Goal: Information Seeking & Learning: Learn about a topic

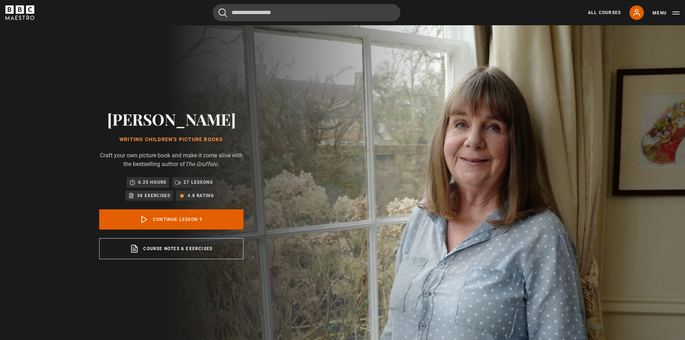
scroll to position [254, 0]
drag, startPoint x: 186, startPoint y: 221, endPoint x: 190, endPoint y: 219, distance: 4.0
click at [186, 221] on link "Continue lesson 9" at bounding box center [171, 219] width 144 height 20
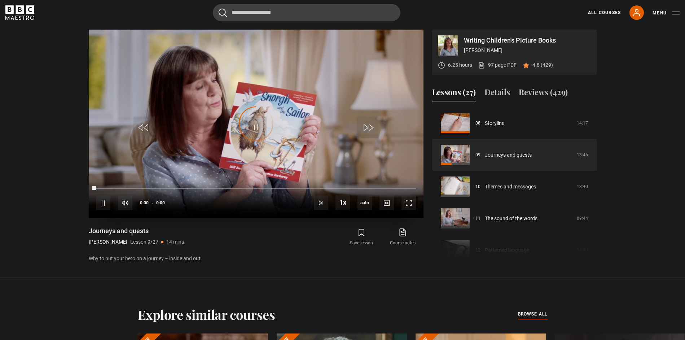
scroll to position [343, 0]
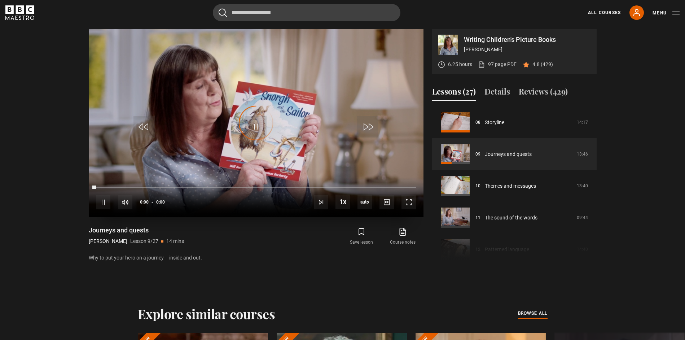
click at [256, 126] on div "Video Player is loading." at bounding box center [256, 123] width 36 height 36
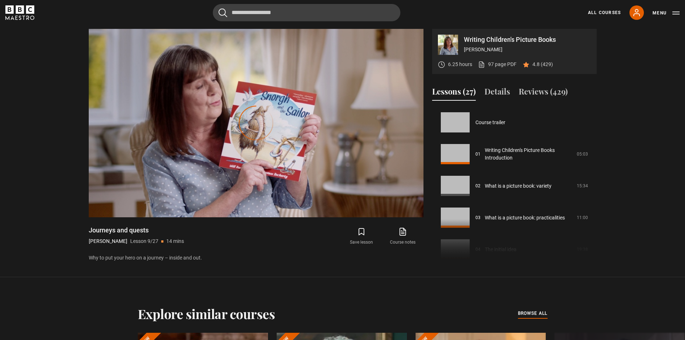
scroll to position [254, 0]
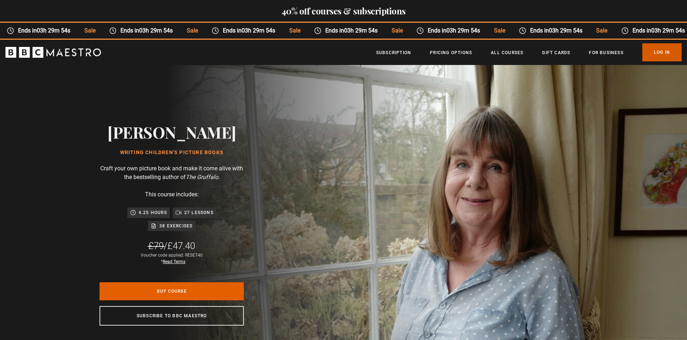
click at [661, 54] on link "Log In" at bounding box center [661, 52] width 39 height 18
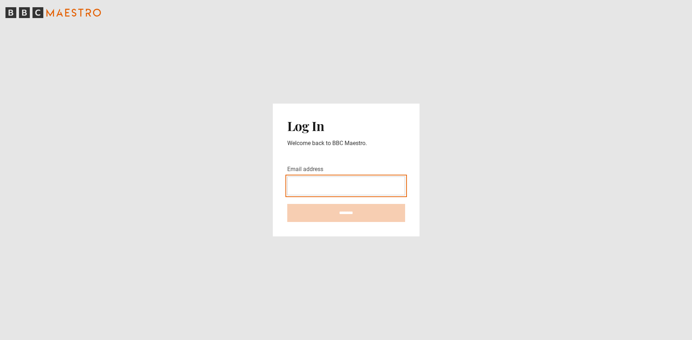
paste input "**********"
type input "**********"
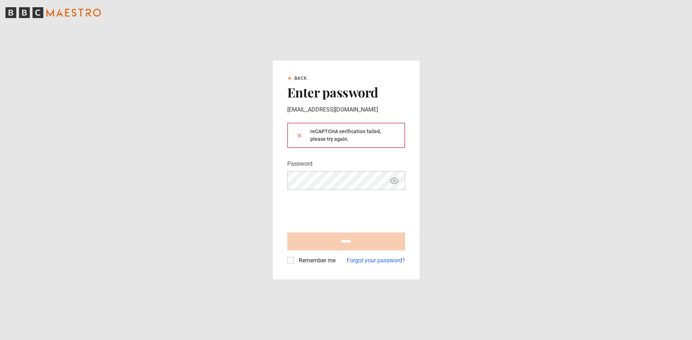
click at [376, 154] on div "reCAPTCHA verification failed, please try again." at bounding box center [346, 141] width 118 height 37
type input "**********"
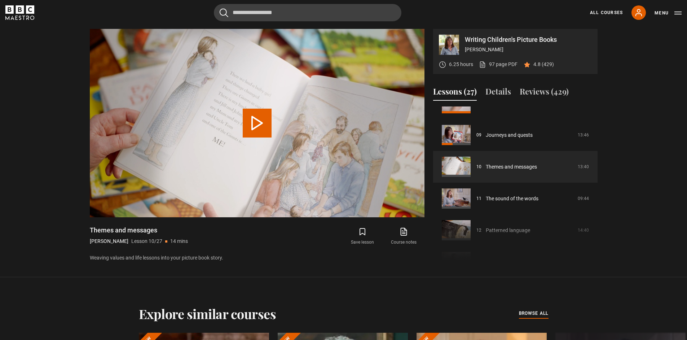
scroll to position [279, 0]
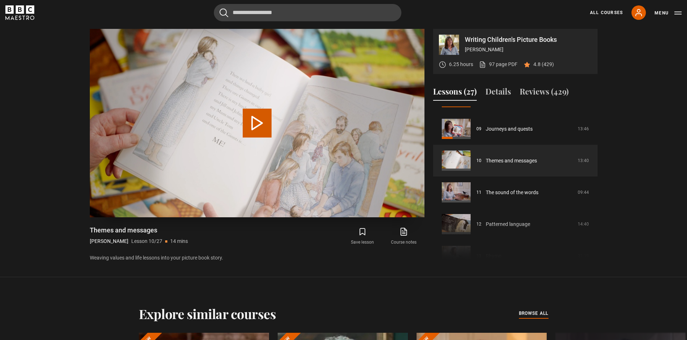
drag, startPoint x: 256, startPoint y: 121, endPoint x: 259, endPoint y: 119, distance: 4.0
click at [256, 121] on button "Play Lesson Themes and messages" at bounding box center [257, 123] width 29 height 29
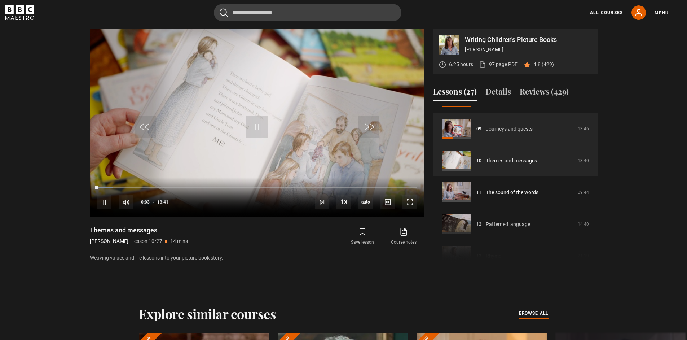
click at [504, 127] on link "Journeys and quests" at bounding box center [509, 129] width 47 height 8
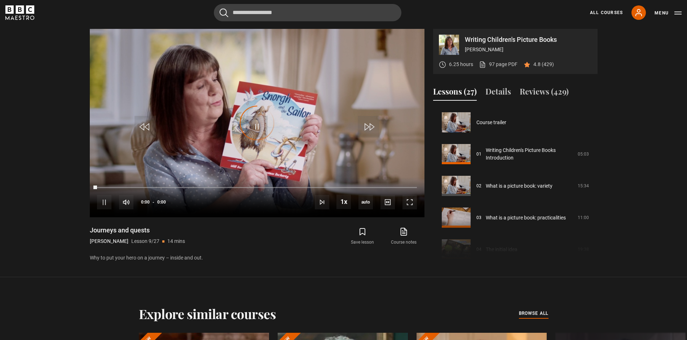
scroll to position [254, 0]
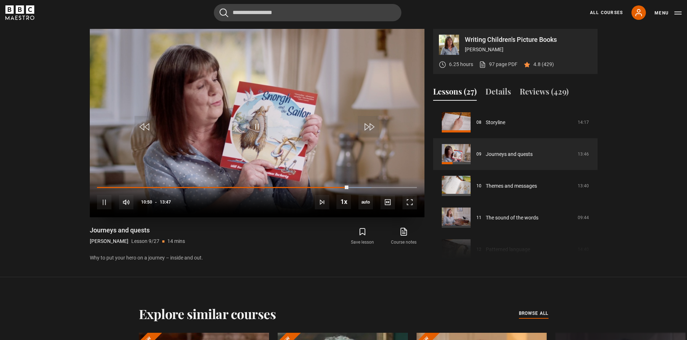
drag, startPoint x: 249, startPoint y: 145, endPoint x: 257, endPoint y: 146, distance: 7.7
click at [249, 145] on video "Video Player" at bounding box center [257, 123] width 335 height 188
click at [255, 129] on span "Video Player" at bounding box center [257, 127] width 22 height 22
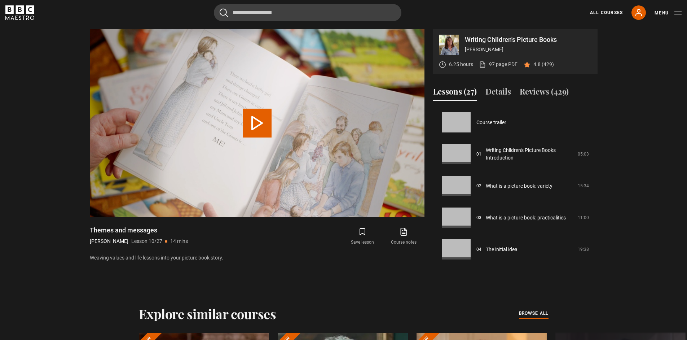
scroll to position [286, 0]
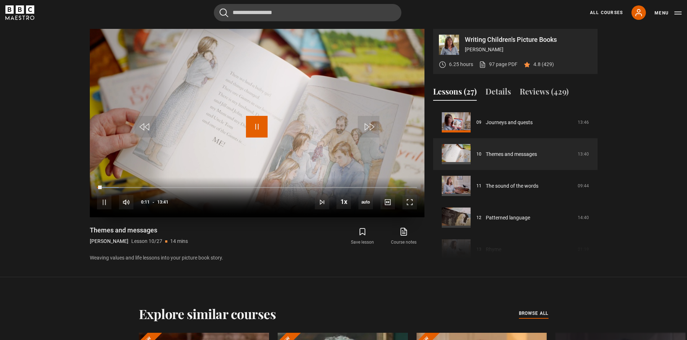
click at [261, 130] on span "Video Player" at bounding box center [257, 127] width 22 height 22
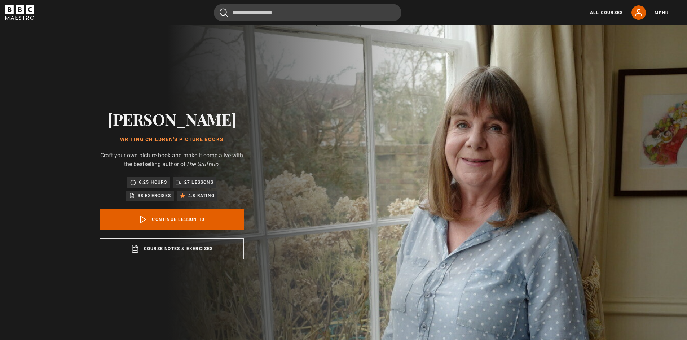
scroll to position [286, 0]
click at [198, 221] on link "Continue lesson 10" at bounding box center [172, 219] width 144 height 20
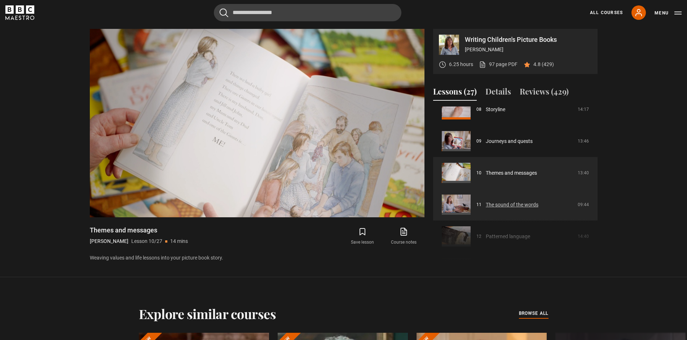
scroll to position [273, 0]
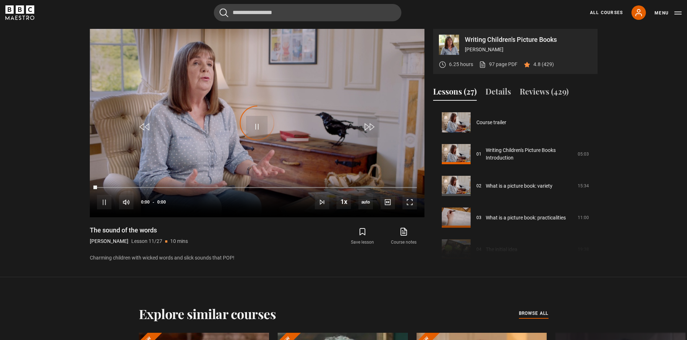
scroll to position [317, 0]
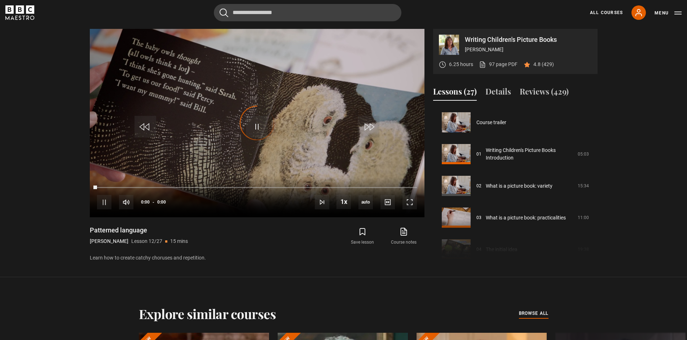
scroll to position [349, 0]
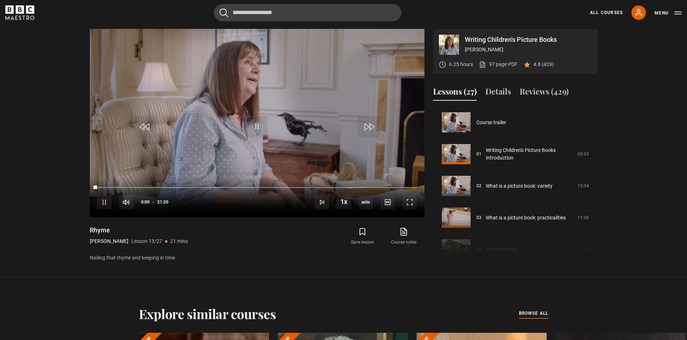
scroll to position [381, 0]
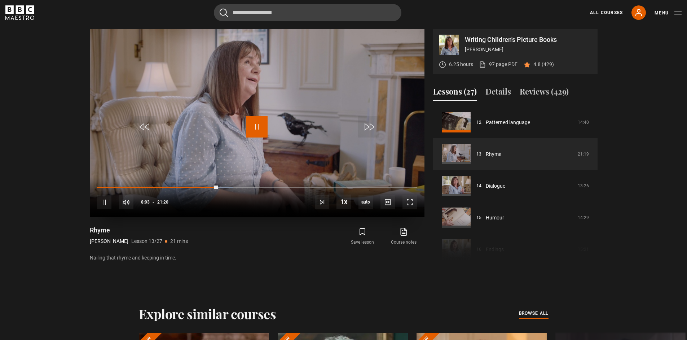
drag, startPoint x: 259, startPoint y: 126, endPoint x: 260, endPoint y: 116, distance: 9.0
click at [259, 126] on span "Video Player" at bounding box center [257, 127] width 22 height 22
